Goal: Task Accomplishment & Management: Use online tool/utility

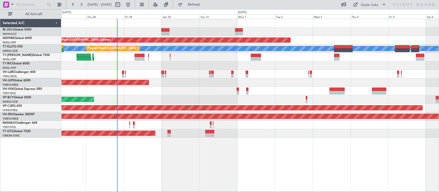
click at [256, 76] on div "Planned Maint Sydney ([PERSON_NAME] Intl)" at bounding box center [249, 74] width 377 height 8
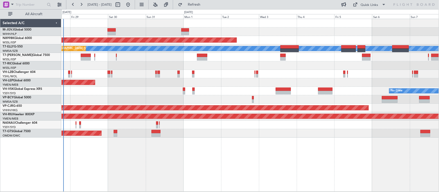
click at [215, 83] on div "Planned Maint [GEOGRAPHIC_DATA] (Halim Intl) Planned Maint [GEOGRAPHIC_DATA] (S…" at bounding box center [249, 78] width 377 height 119
click at [256, 93] on div "No Crew Unplanned Maint Sydney ([PERSON_NAME] Intl)" at bounding box center [249, 91] width 377 height 8
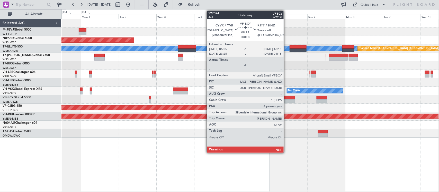
click at [286, 100] on div at bounding box center [287, 101] width 16 height 4
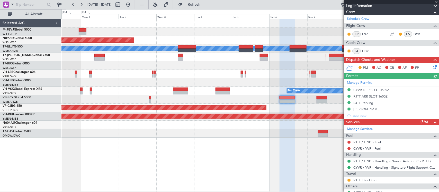
scroll to position [132, 0]
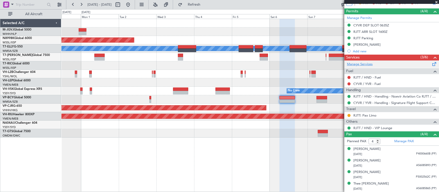
click at [362, 65] on link "Manage Services" at bounding box center [360, 64] width 26 height 5
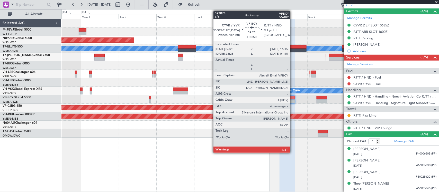
click at [292, 100] on div at bounding box center [287, 101] width 16 height 4
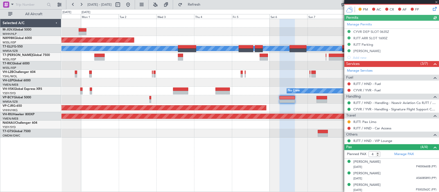
scroll to position [138, 0]
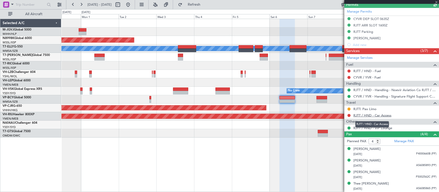
click at [366, 116] on link "RJTT / HND - Car Access" at bounding box center [372, 115] width 38 height 4
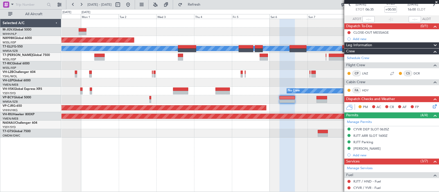
scroll to position [0, 0]
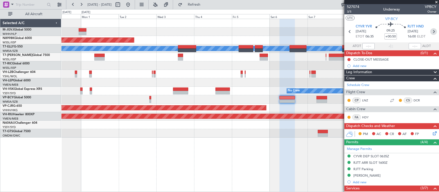
click at [430, 30] on icon at bounding box center [433, 31] width 7 height 7
click at [279, 165] on div at bounding box center [287, 105] width 16 height 173
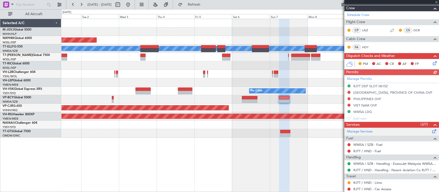
scroll to position [147, 0]
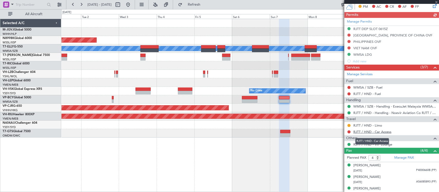
click at [373, 134] on link "RJTT / HND - Car Access" at bounding box center [372, 132] width 38 height 4
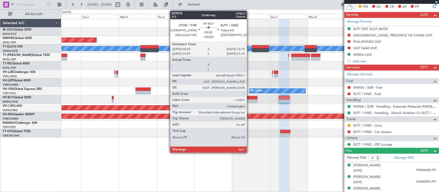
click at [249, 97] on div at bounding box center [250, 98] width 16 height 4
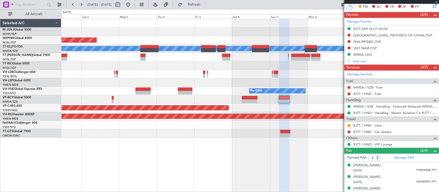
type input "+00:50"
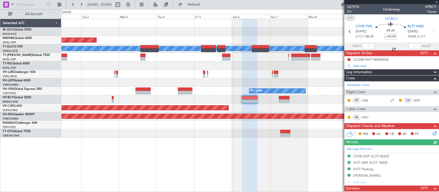
scroll to position [138, 0]
